Goal: Transaction & Acquisition: Download file/media

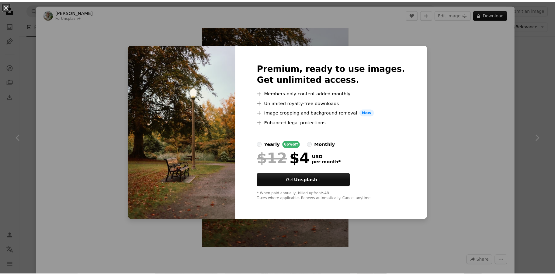
scroll to position [2691, 0]
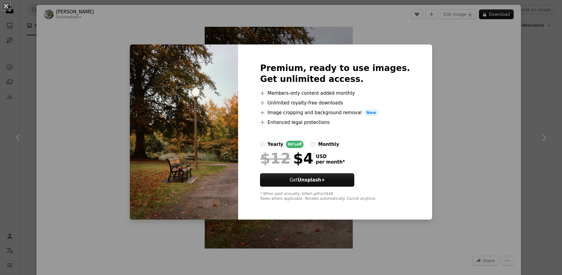
click at [449, 63] on div "An X shape Premium, ready to use images. Get unlimited access. A plus sign Memb…" at bounding box center [281, 137] width 562 height 275
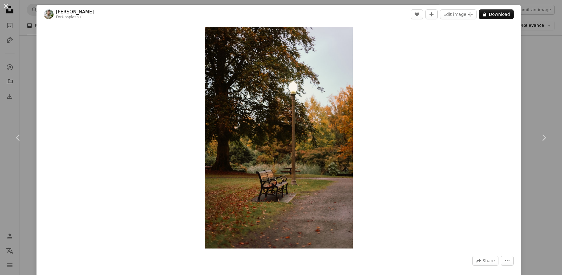
click at [518, 67] on div "Zoom in" at bounding box center [278, 137] width 484 height 227
click at [537, 81] on div "An X shape Chevron left Chevron right [PERSON_NAME] For Unsplash+ A heart A plu…" at bounding box center [281, 137] width 562 height 275
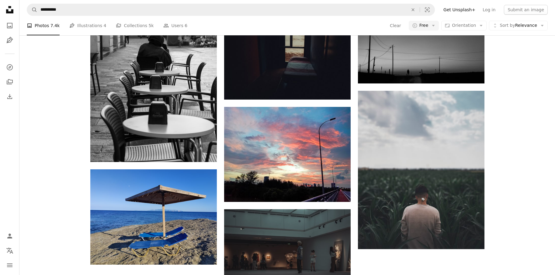
scroll to position [3283, 0]
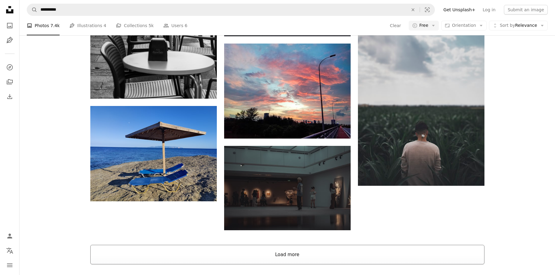
click at [268, 251] on button "Load more" at bounding box center [287, 253] width 394 height 19
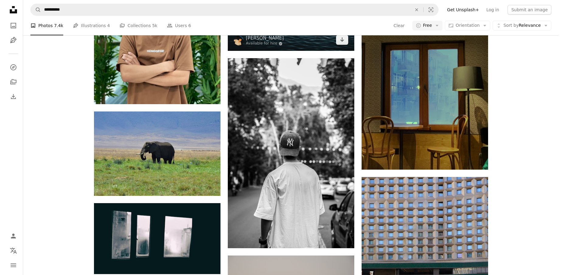
scroll to position [3648, 0]
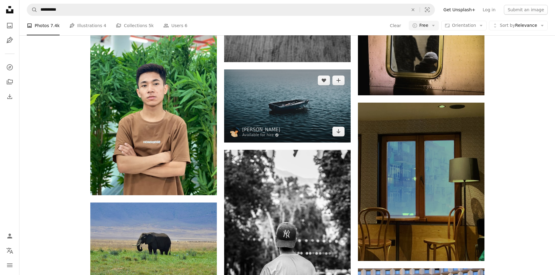
click at [278, 115] on img at bounding box center [287, 105] width 126 height 73
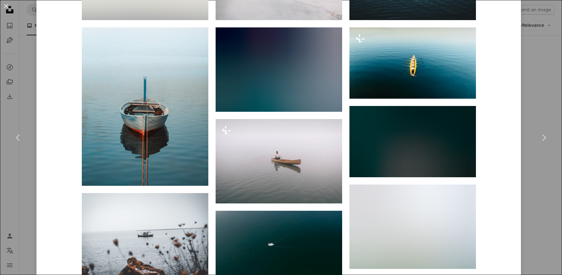
scroll to position [638, 0]
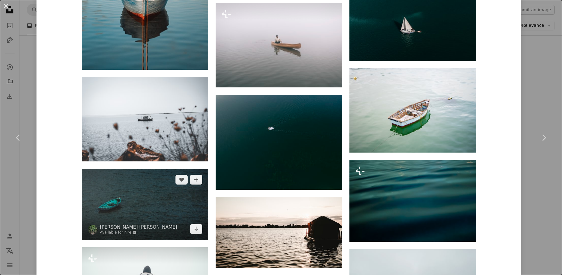
click at [142, 203] on img at bounding box center [145, 203] width 126 height 71
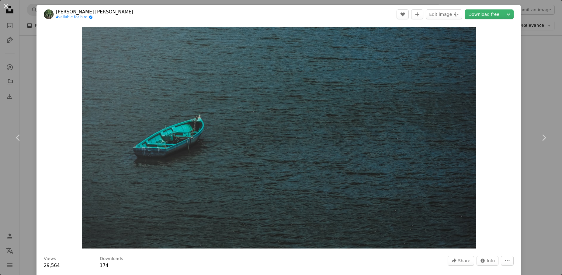
click at [499, 81] on div "Zoom in" at bounding box center [278, 137] width 484 height 227
drag, startPoint x: 532, startPoint y: 73, endPoint x: 522, endPoint y: 74, distance: 10.4
click at [532, 73] on div "An X shape Chevron left Chevron right Anil [PERSON_NAME] Available for hire A c…" at bounding box center [281, 137] width 562 height 275
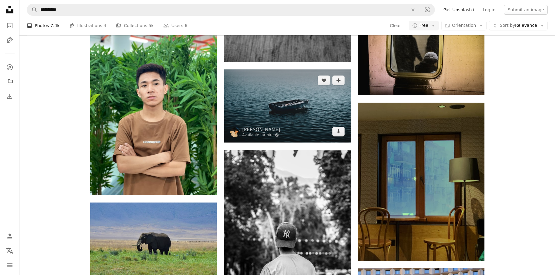
click at [297, 103] on img at bounding box center [287, 105] width 126 height 73
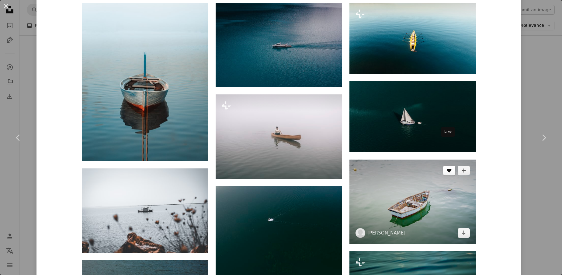
scroll to position [684, 0]
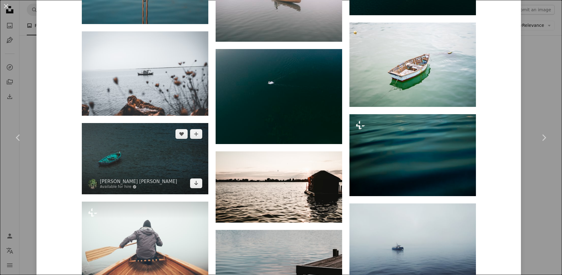
click at [158, 162] on img at bounding box center [145, 158] width 126 height 71
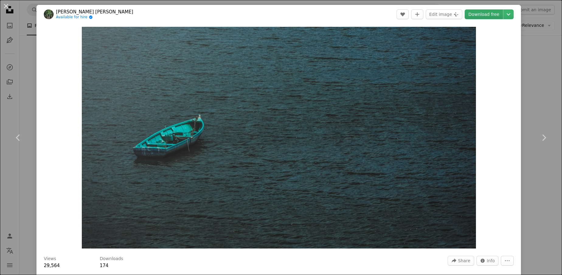
click at [479, 19] on link "Download free" at bounding box center [484, 14] width 38 height 10
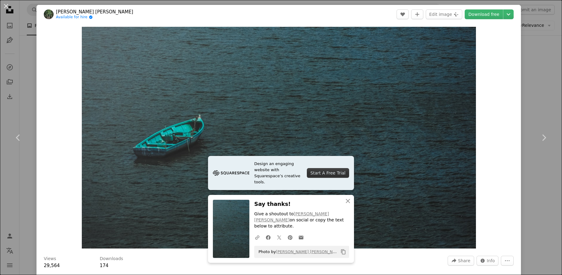
click at [551, 62] on div "An X shape Chevron left Chevron right Anil [PERSON_NAME] Available for hire A c…" at bounding box center [281, 137] width 562 height 275
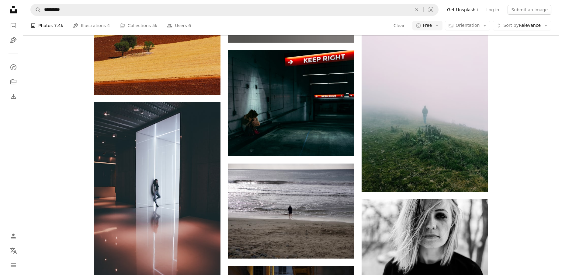
scroll to position [4560, 0]
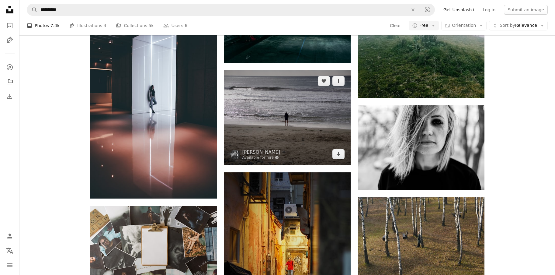
click at [265, 116] on img at bounding box center [287, 117] width 126 height 95
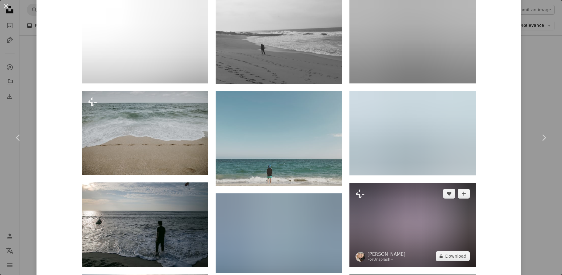
scroll to position [456, 0]
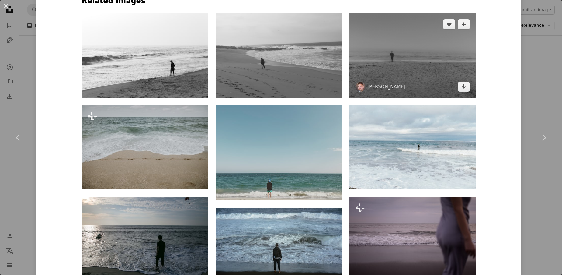
click at [430, 32] on img at bounding box center [412, 55] width 126 height 84
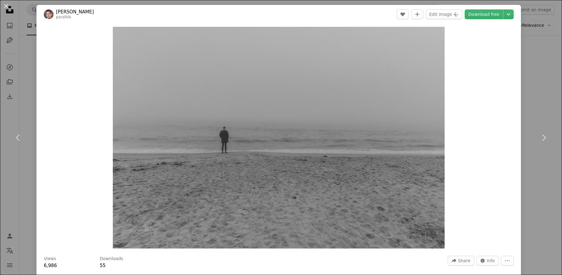
click at [533, 79] on div "An X shape Chevron left Chevron right [PERSON_NAME] paralitik A heart A plus si…" at bounding box center [281, 137] width 562 height 275
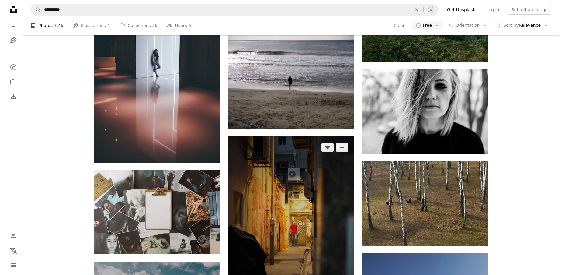
scroll to position [4560, 0]
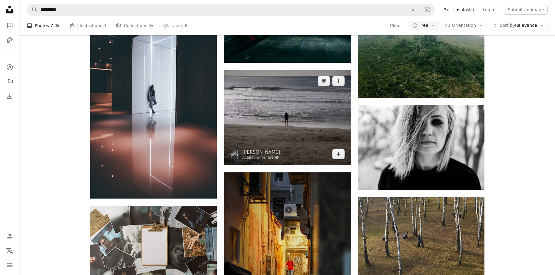
click at [289, 109] on img at bounding box center [287, 117] width 126 height 95
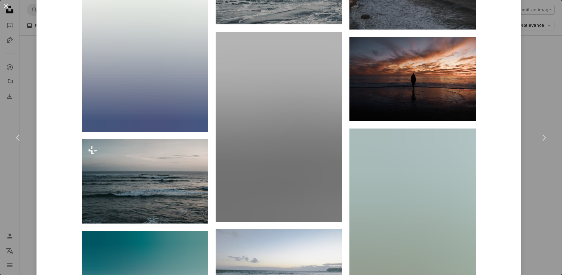
scroll to position [1642, 0]
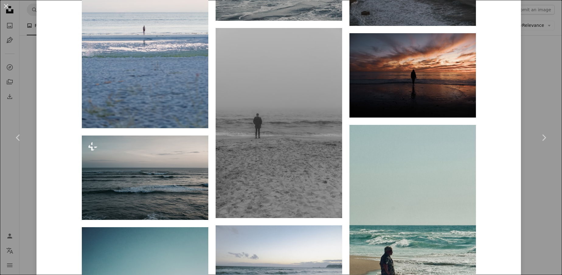
click at [540, 72] on div "An X shape Chevron left Chevron right [PERSON_NAME] Available for hire A checkm…" at bounding box center [281, 137] width 562 height 275
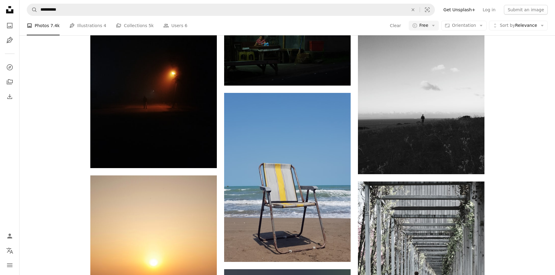
scroll to position [5974, 0]
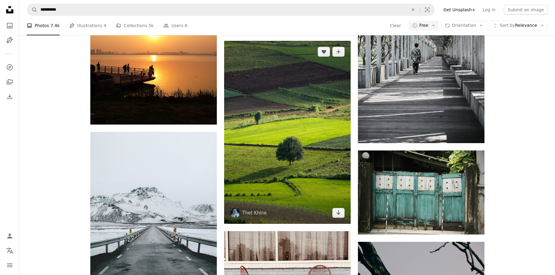
click at [291, 119] on img at bounding box center [287, 132] width 126 height 183
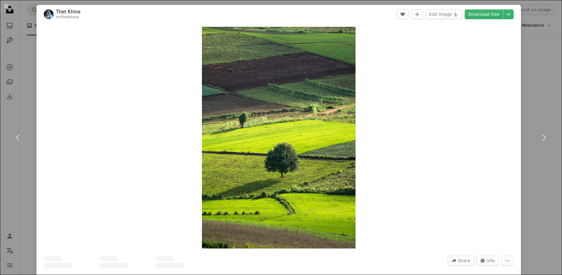
click at [532, 98] on div "An X shape Chevron left Chevron right [PERSON_NAME] mrthetkhine A heart A plus …" at bounding box center [281, 137] width 562 height 275
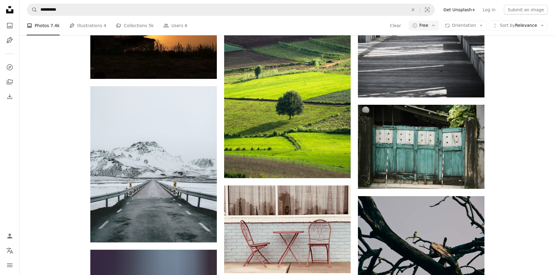
scroll to position [6157, 0]
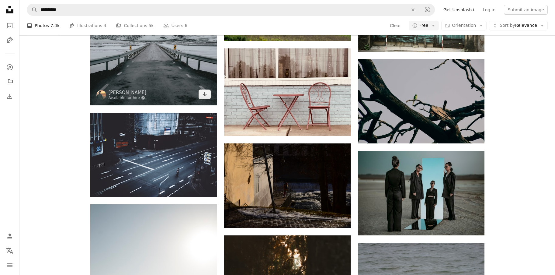
click at [166, 57] on img at bounding box center [153, 27] width 126 height 156
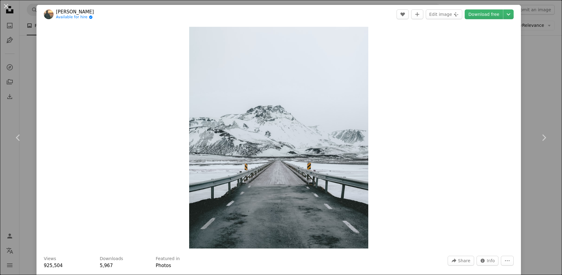
click at [527, 65] on div "An X shape Chevron left Chevron right [PERSON_NAME] Available for hire A checkm…" at bounding box center [281, 137] width 562 height 275
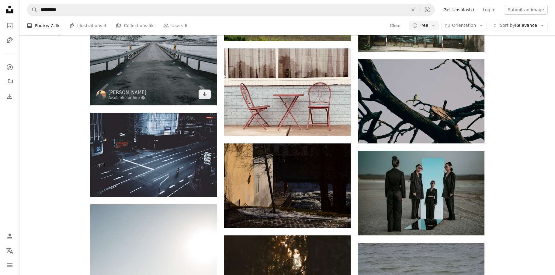
click at [158, 73] on img at bounding box center [153, 27] width 126 height 156
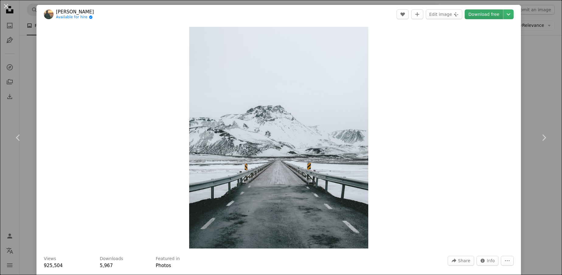
click at [486, 16] on link "Download free" at bounding box center [484, 14] width 38 height 10
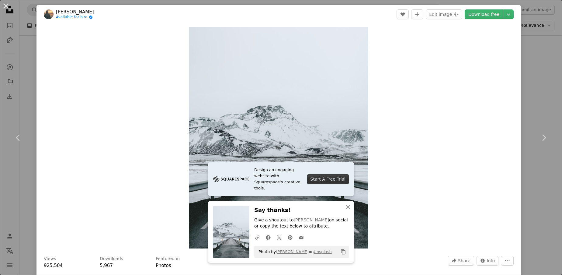
click at [549, 96] on div "An X shape Chevron left Chevron right [PERSON_NAME] Available for hire A checkm…" at bounding box center [281, 137] width 562 height 275
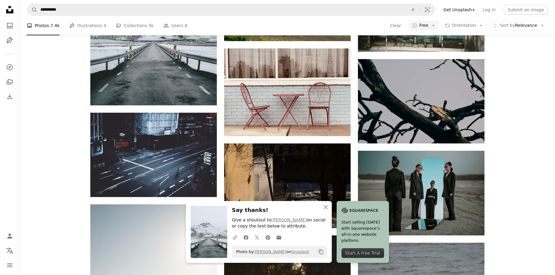
scroll to position [6202, 0]
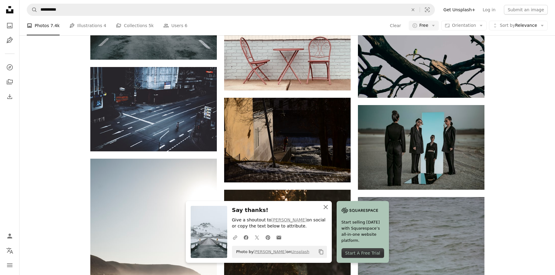
click at [326, 207] on icon "button" at bounding box center [325, 207] width 4 height 4
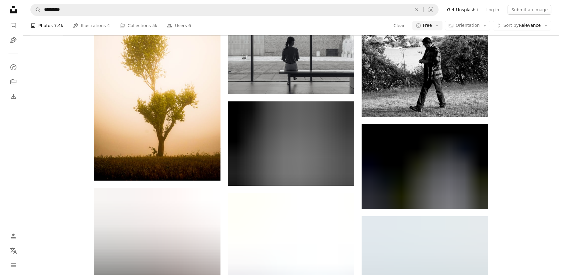
scroll to position [6521, 0]
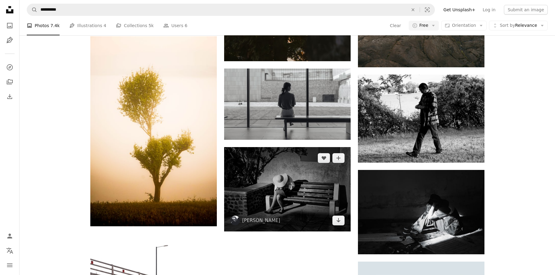
click at [300, 182] on img at bounding box center [287, 189] width 126 height 84
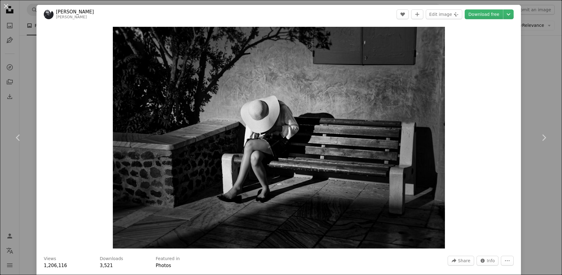
click at [536, 65] on div "An X shape Chevron left Chevron right [PERSON_NAME] A heart A plus sign Edit im…" at bounding box center [281, 137] width 562 height 275
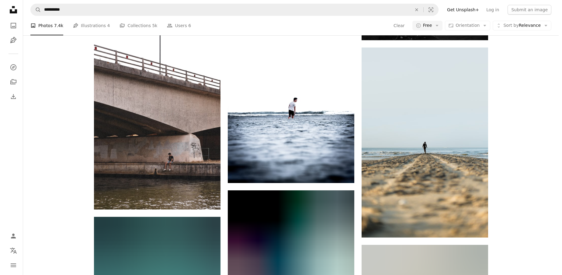
scroll to position [6749, 0]
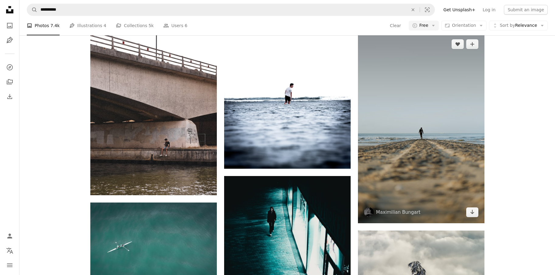
click at [444, 145] on img at bounding box center [421, 128] width 126 height 190
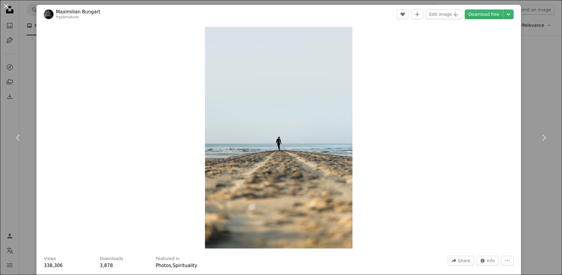
click at [543, 67] on div "An X shape Chevron left Chevron right [PERSON_NAME] hypernature A heart A plus …" at bounding box center [281, 137] width 562 height 275
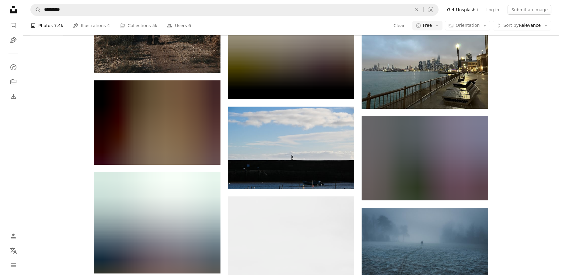
scroll to position [7297, 0]
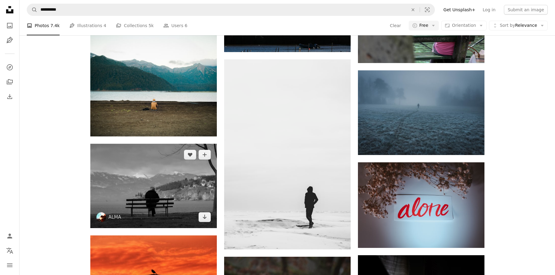
click at [139, 176] on img at bounding box center [153, 185] width 126 height 84
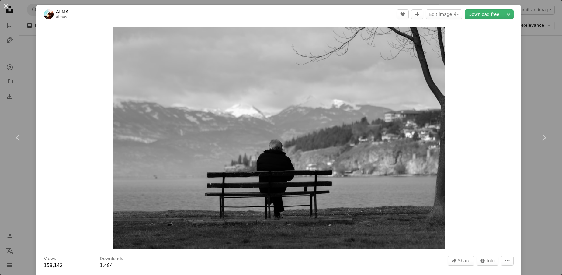
click at [548, 67] on div "An X shape Chevron left Chevron right [PERSON_NAME] almas_ A heart A plus sign …" at bounding box center [281, 137] width 562 height 275
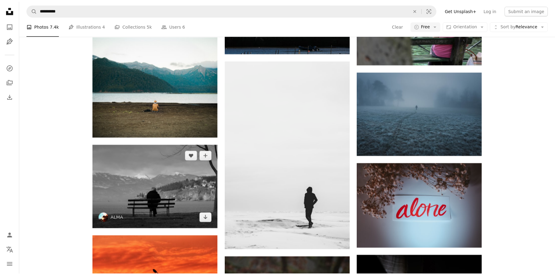
click at [154, 160] on img at bounding box center [157, 186] width 126 height 84
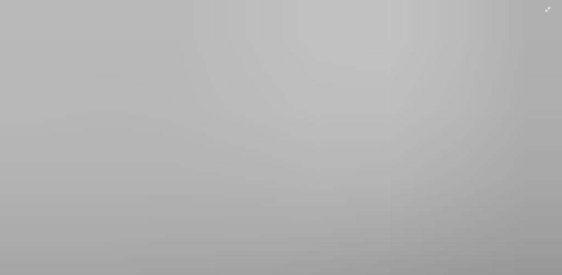
scroll to position [95, 0]
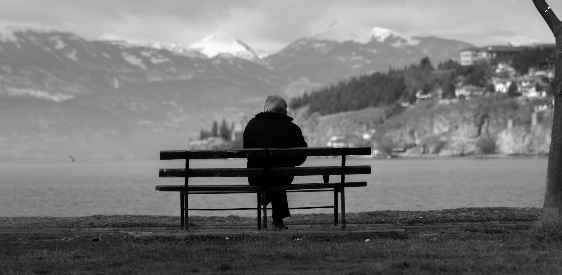
click at [473, 123] on img "Zoom out on this image" at bounding box center [281, 92] width 562 height 375
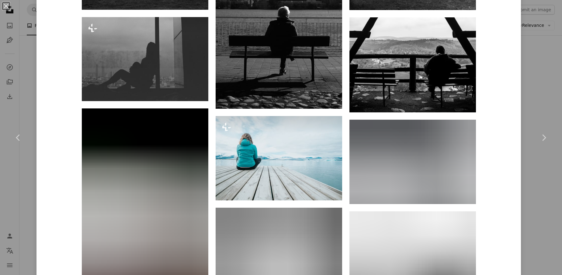
scroll to position [547, 0]
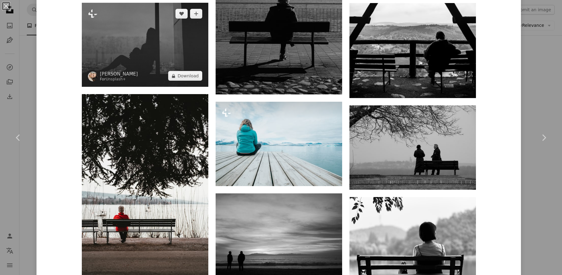
drag, startPoint x: 165, startPoint y: 61, endPoint x: 169, endPoint y: 59, distance: 4.1
click at [165, 61] on img at bounding box center [145, 45] width 126 height 84
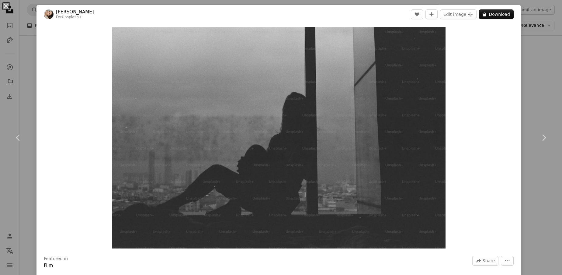
click at [541, 72] on div "An X shape Chevron left Chevron right [PERSON_NAME] For Unsplash+ A heart A plu…" at bounding box center [281, 137] width 562 height 275
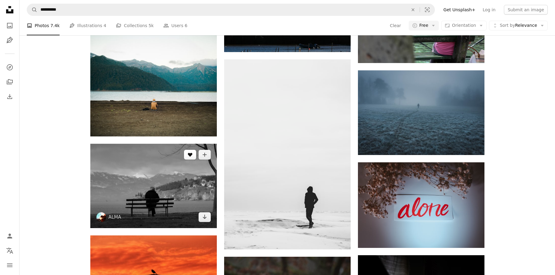
click at [188, 157] on button "A heart" at bounding box center [190, 155] width 12 height 10
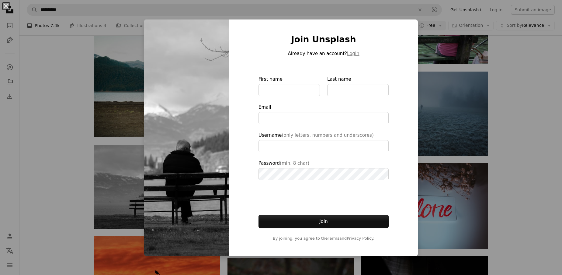
click at [507, 102] on div "An X shape Join Unsplash Already have an account? Login First name Last name Em…" at bounding box center [281, 137] width 562 height 275
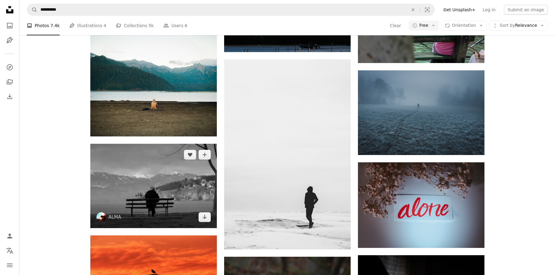
click at [146, 176] on img at bounding box center [153, 185] width 126 height 84
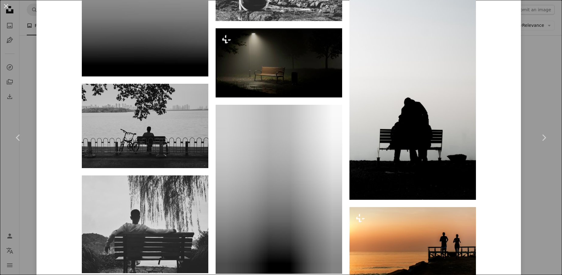
scroll to position [1414, 0]
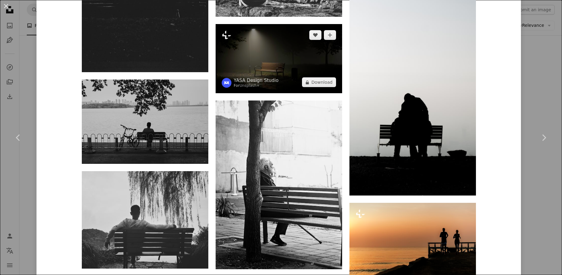
click at [289, 58] on img at bounding box center [279, 58] width 126 height 69
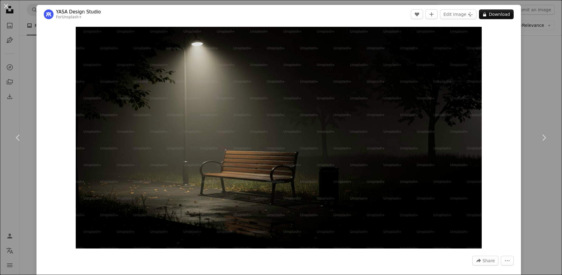
click at [533, 59] on div "An X shape Chevron left Chevron right YASA Design Studio For Unsplash+ A heart …" at bounding box center [281, 137] width 562 height 275
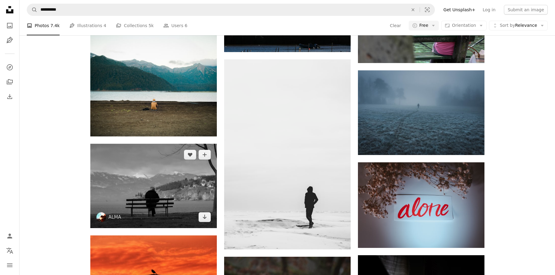
click at [123, 179] on img at bounding box center [153, 185] width 126 height 84
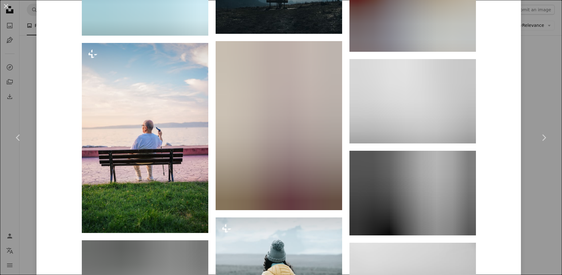
scroll to position [1687, 0]
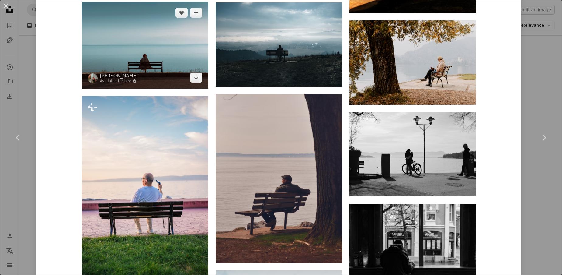
click at [161, 53] on img at bounding box center [145, 45] width 126 height 87
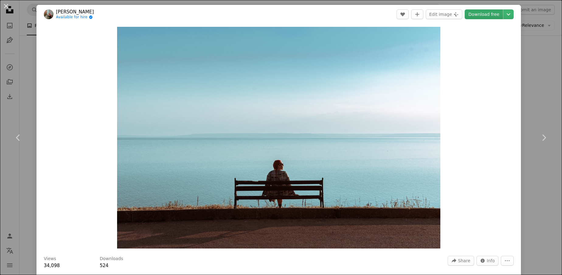
click at [491, 13] on link "Download free" at bounding box center [484, 14] width 38 height 10
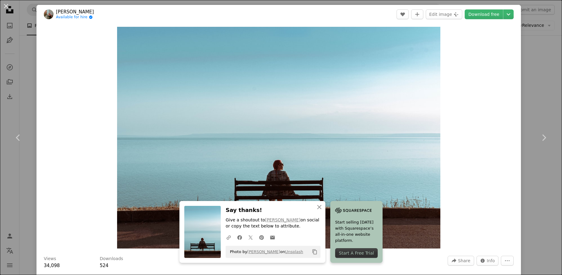
drag, startPoint x: 549, startPoint y: 79, endPoint x: 544, endPoint y: 79, distance: 5.5
click at [549, 78] on div "An X shape Chevron left Chevron right [PERSON_NAME] Available for hire A checkm…" at bounding box center [281, 137] width 562 height 275
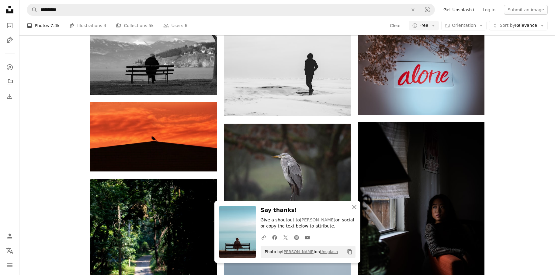
scroll to position [7342, 0]
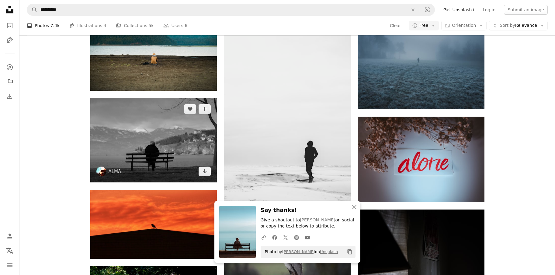
click at [160, 123] on img at bounding box center [153, 140] width 126 height 84
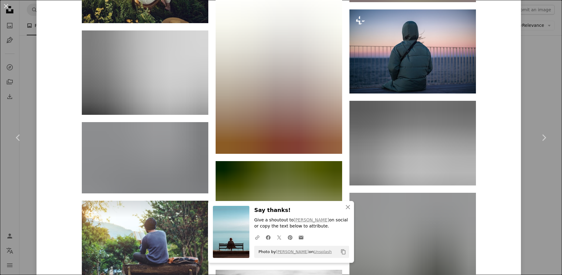
scroll to position [3511, 0]
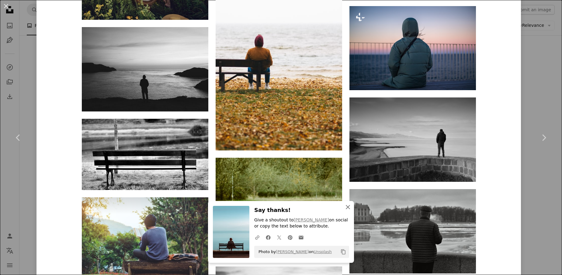
click at [348, 207] on icon "button" at bounding box center [348, 207] width 4 height 4
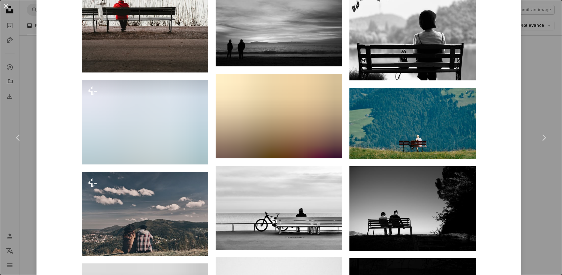
scroll to position [758, 0]
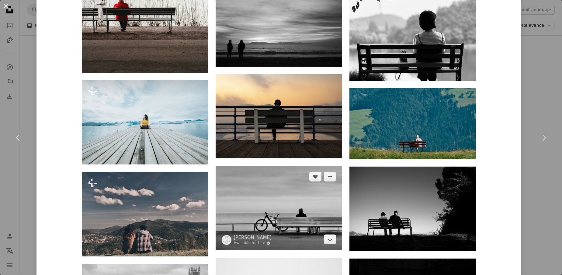
click at [246, 193] on img at bounding box center [279, 207] width 126 height 85
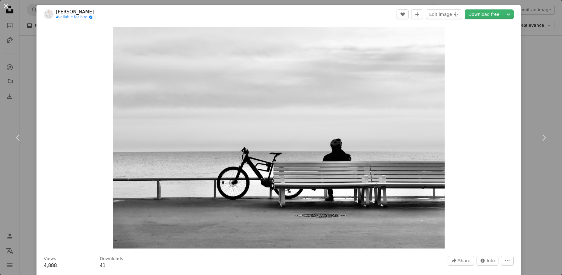
click at [492, 95] on div "Zoom in" at bounding box center [278, 137] width 484 height 227
click at [543, 61] on div "An X shape Chevron left Chevron right [PERSON_NAME] Available for hire A checkm…" at bounding box center [281, 137] width 562 height 275
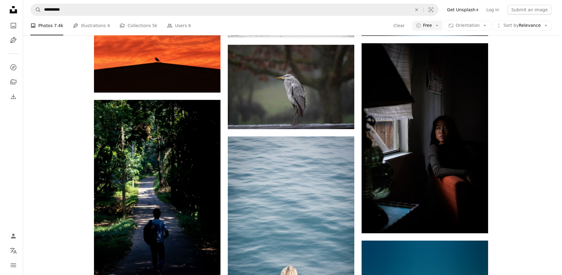
scroll to position [7388, 0]
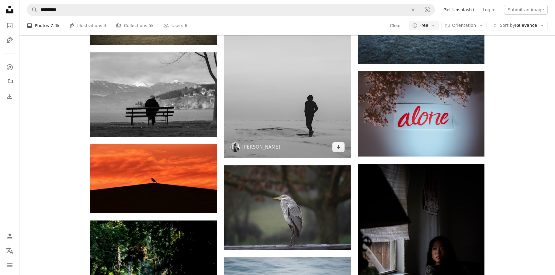
click at [312, 78] on img at bounding box center [287, 63] width 126 height 190
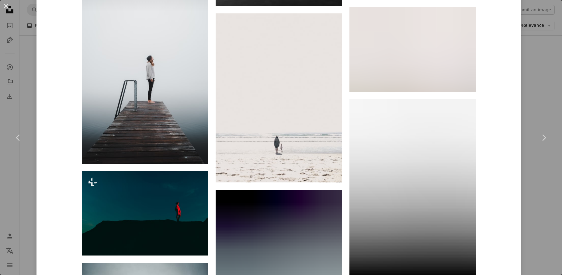
scroll to position [2417, 0]
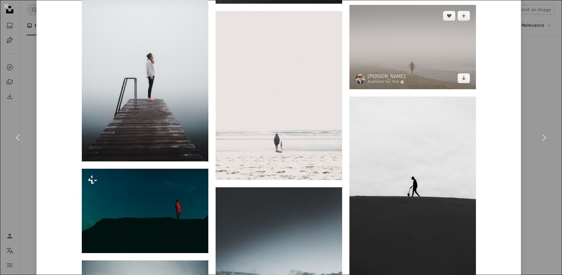
click at [442, 40] on img at bounding box center [412, 47] width 126 height 84
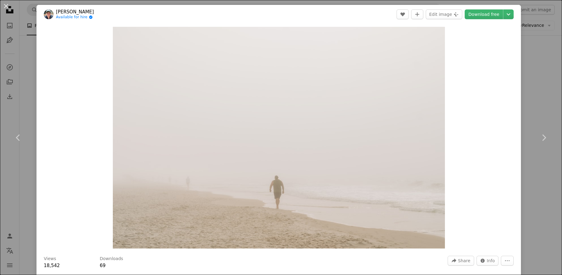
click at [522, 93] on div "An X shape Chevron left Chevron right [PERSON_NAME] Available for hire A checkm…" at bounding box center [281, 137] width 562 height 275
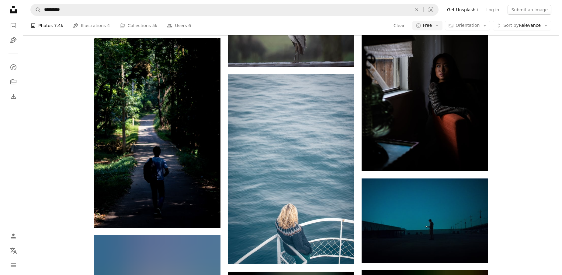
scroll to position [7251, 0]
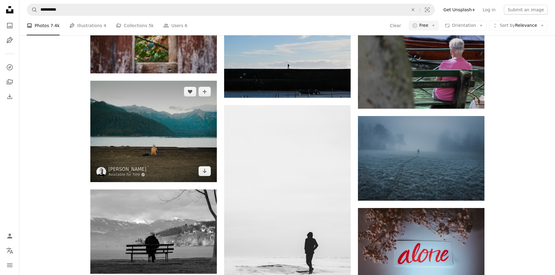
click at [145, 125] on img at bounding box center [153, 131] width 126 height 101
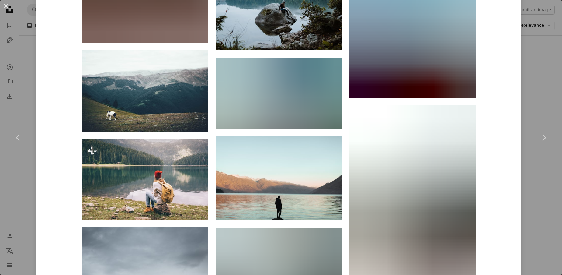
scroll to position [2634, 0]
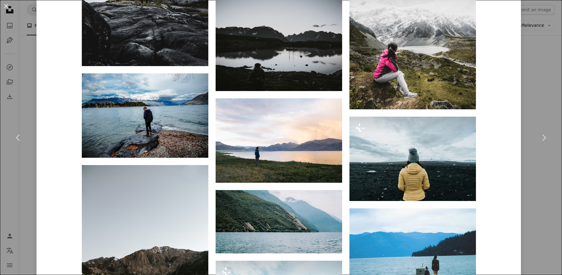
click at [534, 193] on div "An X shape Chevron left Chevron right [PERSON_NAME] Available for hire A checkm…" at bounding box center [281, 137] width 562 height 275
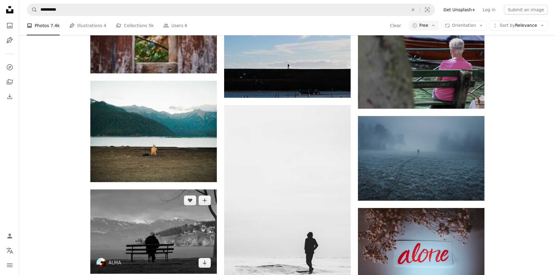
click at [153, 220] on img at bounding box center [153, 231] width 126 height 84
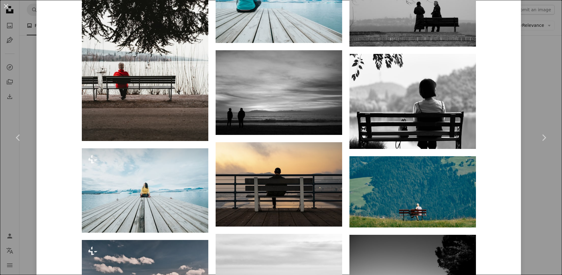
scroll to position [775, 0]
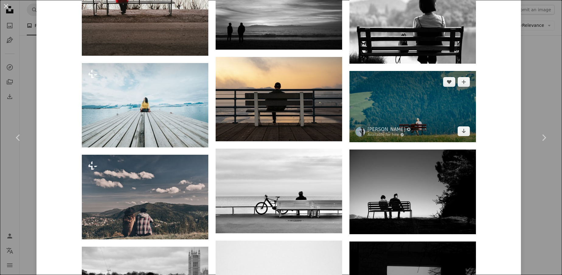
click at [427, 108] on img at bounding box center [412, 106] width 126 height 71
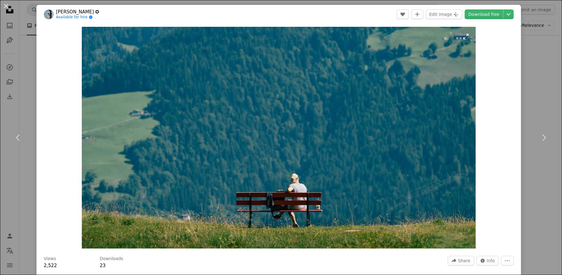
click at [418, 99] on img "Zoom in on this image" at bounding box center [278, 137] width 393 height 221
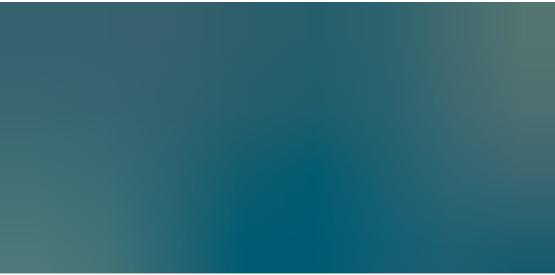
scroll to position [19, 0]
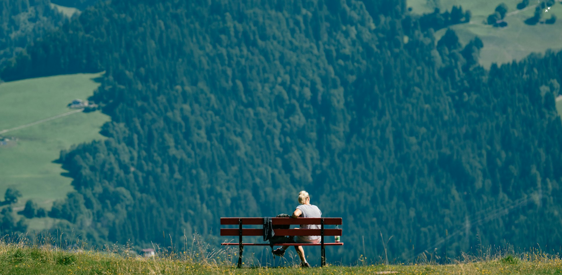
click at [418, 99] on img "Zoom out on this image" at bounding box center [281, 139] width 562 height 316
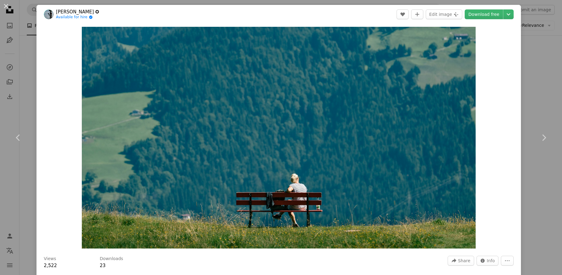
click at [31, 51] on div "An X shape Chevron left Chevron right Ahmet Yüksek ✪ Available for hire A check…" at bounding box center [281, 137] width 562 height 275
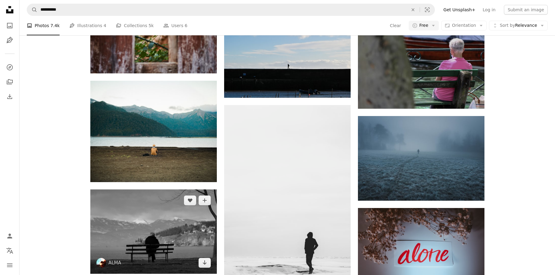
click at [159, 228] on img at bounding box center [153, 231] width 126 height 84
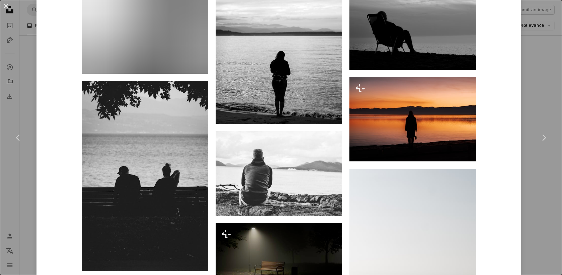
scroll to position [1277, 0]
